Goal: Transaction & Acquisition: Purchase product/service

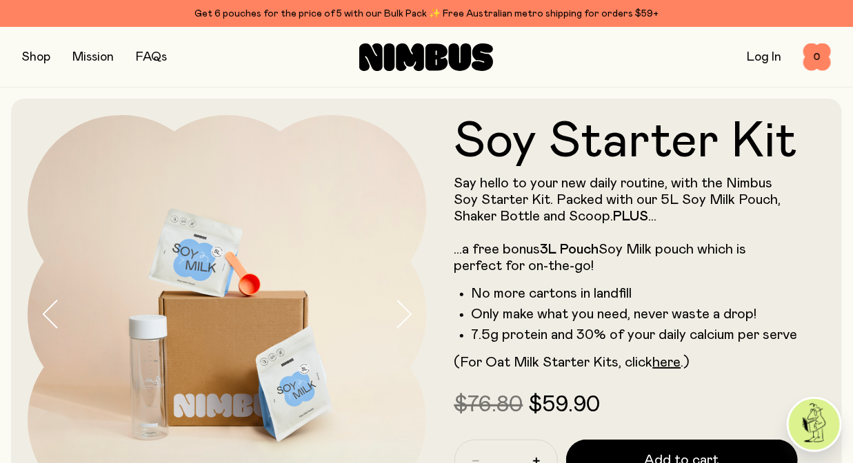
click at [39, 33] on div "Shop Mission FAQs Log In 0 0" at bounding box center [426, 57] width 809 height 60
click at [39, 55] on button "button" at bounding box center [36, 57] width 28 height 19
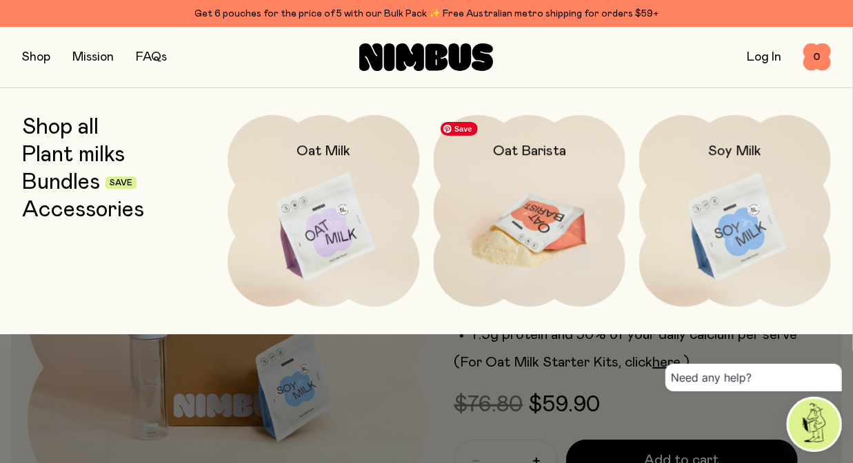
click at [543, 234] on img at bounding box center [530, 227] width 192 height 225
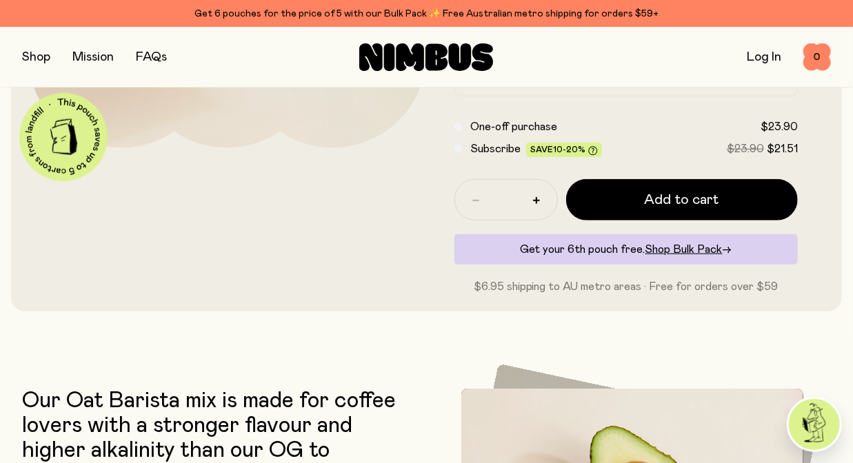
scroll to position [366, 0]
click at [39, 58] on button "button" at bounding box center [36, 57] width 28 height 19
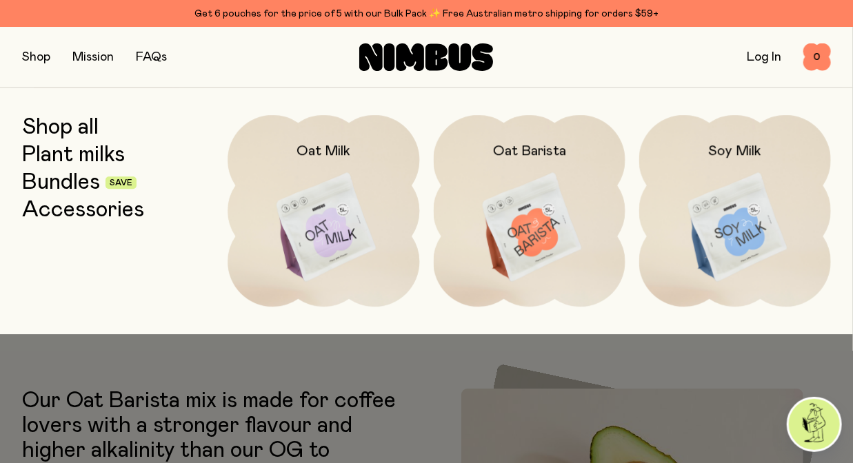
click at [113, 157] on link "Plant milks" at bounding box center [73, 155] width 103 height 25
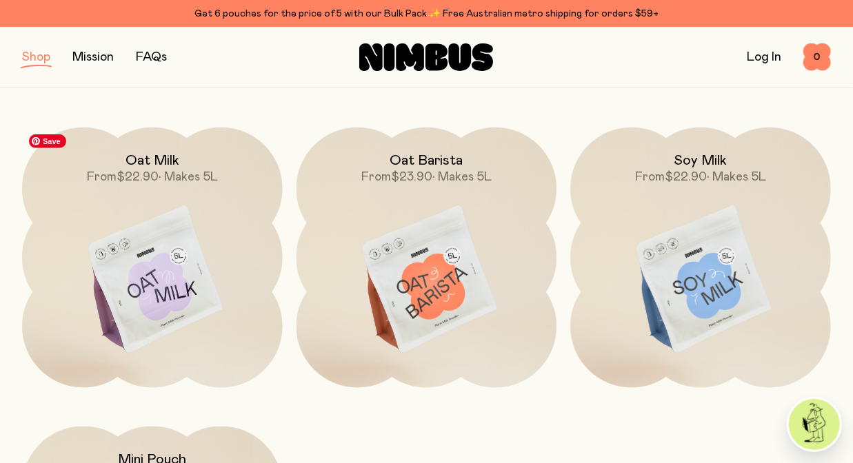
scroll to position [163, 0]
